Goal: Task Accomplishment & Management: Manage account settings

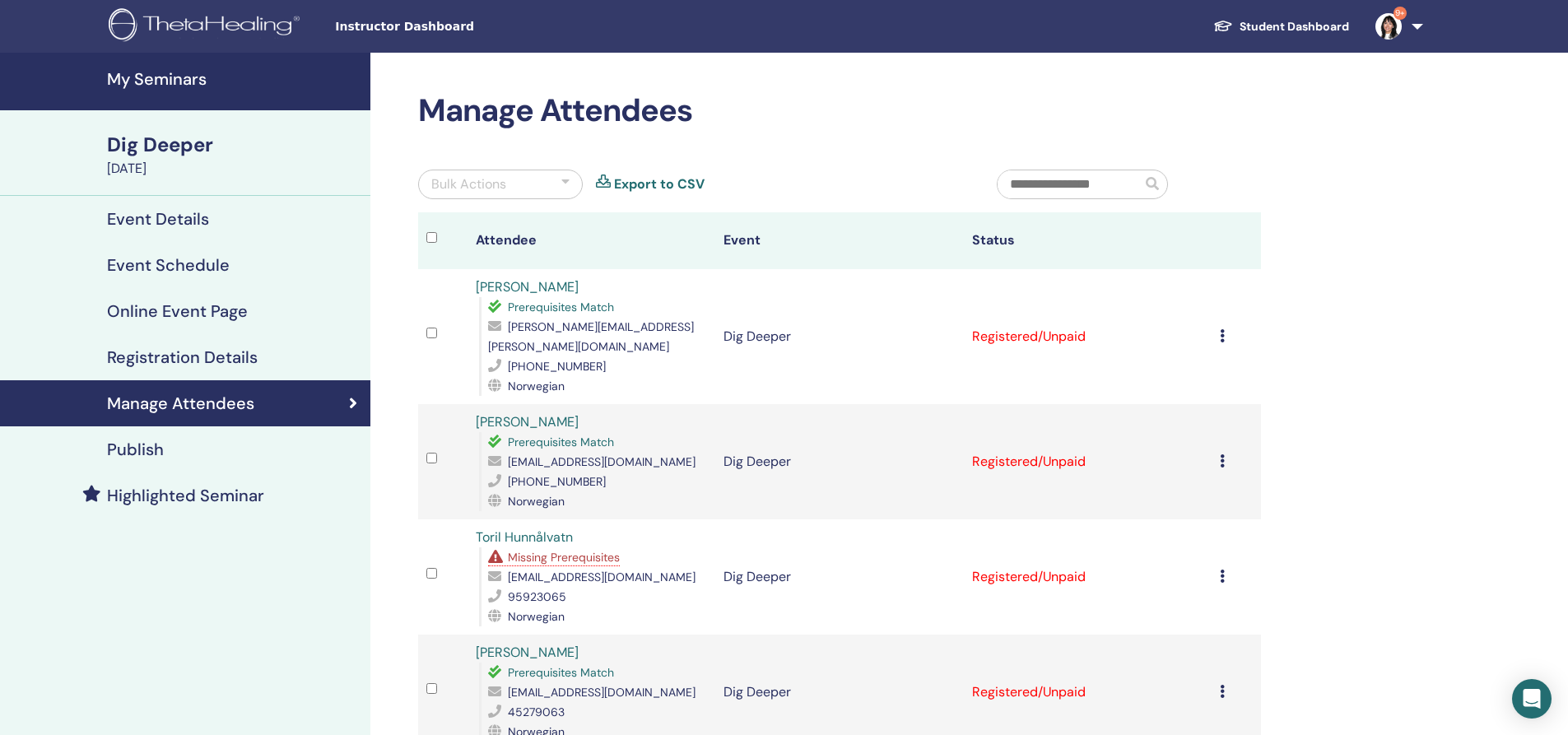
click at [188, 395] on h4 "Manage Attendees" at bounding box center [180, 403] width 147 height 20
click at [172, 140] on div "Dig Deeper" at bounding box center [234, 144] width 254 height 28
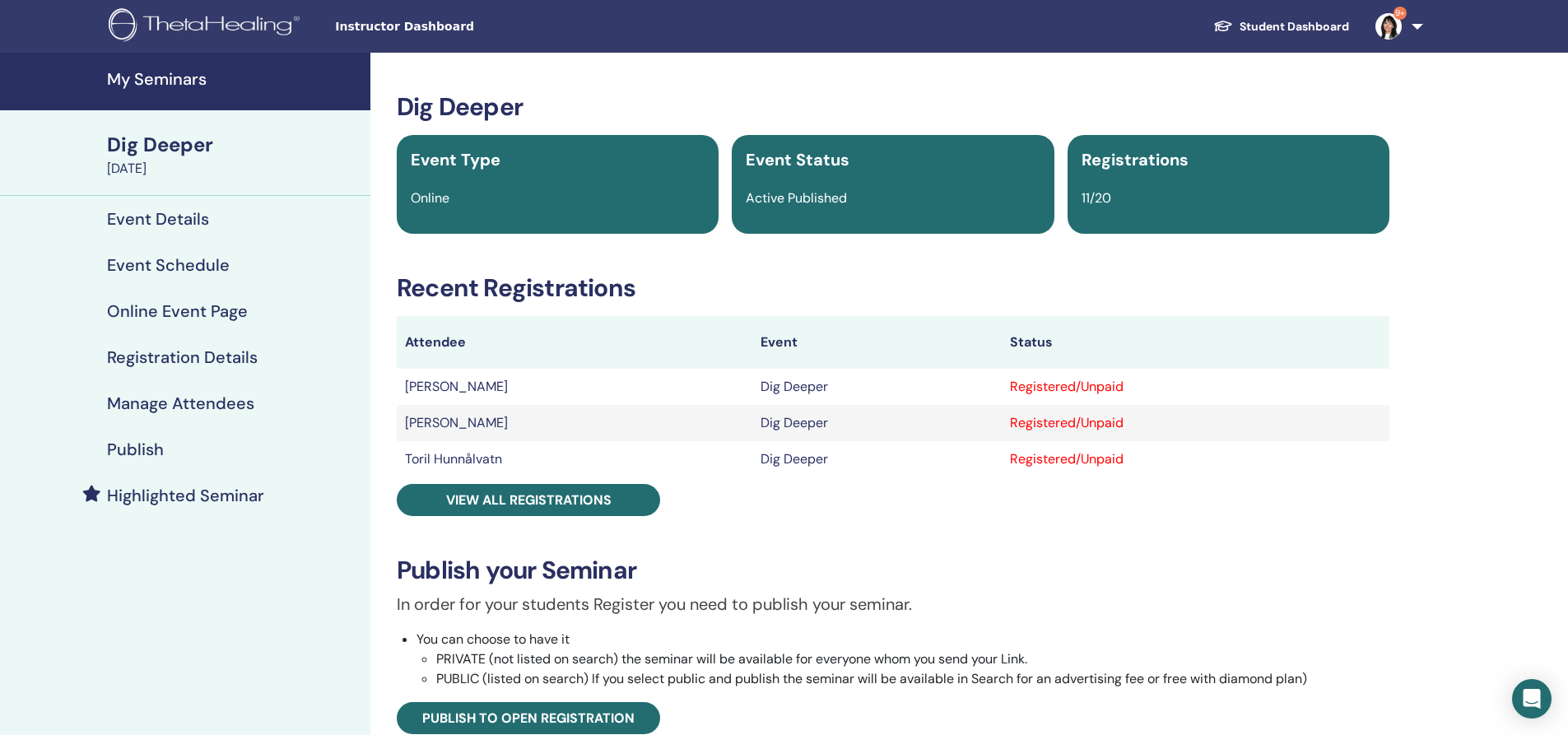
click at [172, 80] on h4 "My Seminars" at bounding box center [234, 79] width 254 height 20
